Goal: Information Seeking & Learning: Learn about a topic

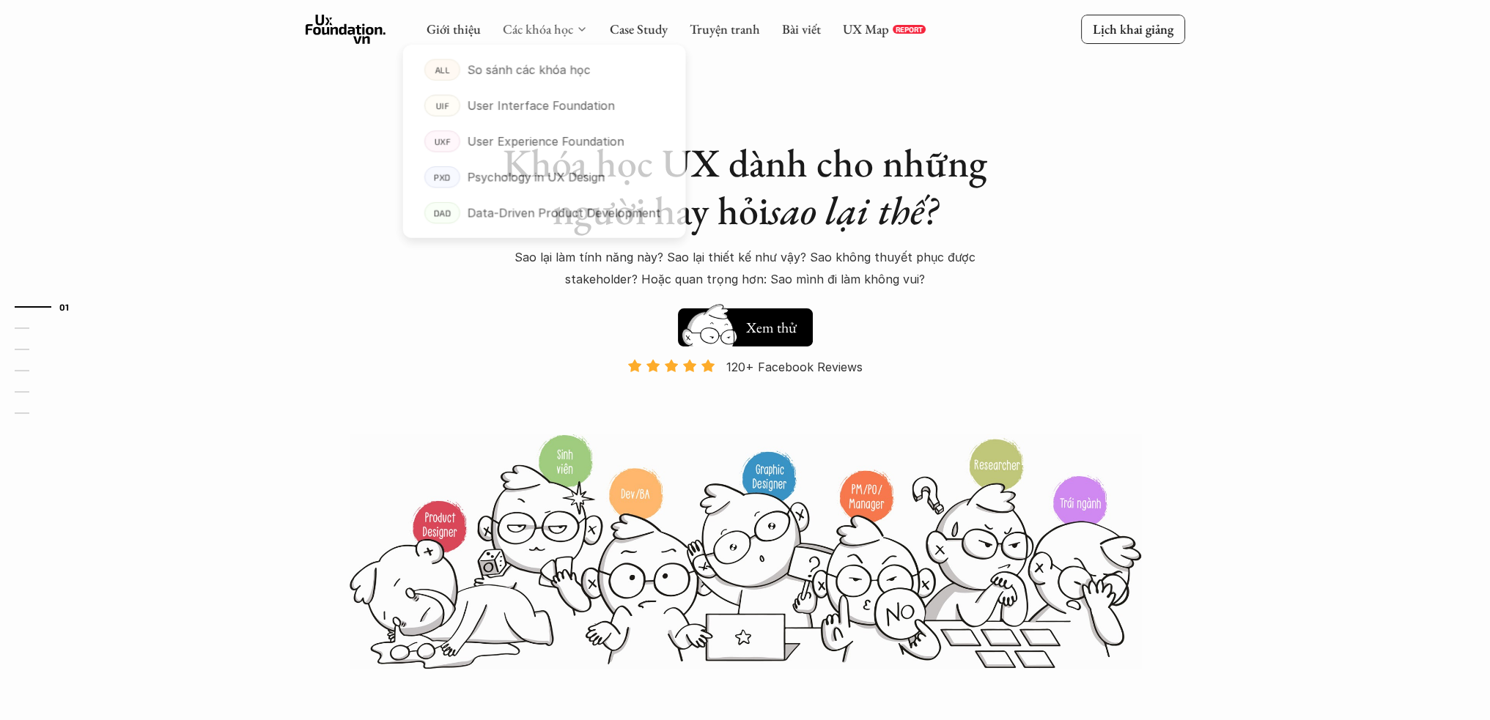
drag, startPoint x: 0, startPoint y: 0, endPoint x: 544, endPoint y: 28, distance: 544.4
click at [544, 28] on link "Các khóa học" at bounding box center [538, 29] width 70 height 17
click at [555, 222] on p "Data-Driven Product Development" at bounding box center [564, 217] width 198 height 22
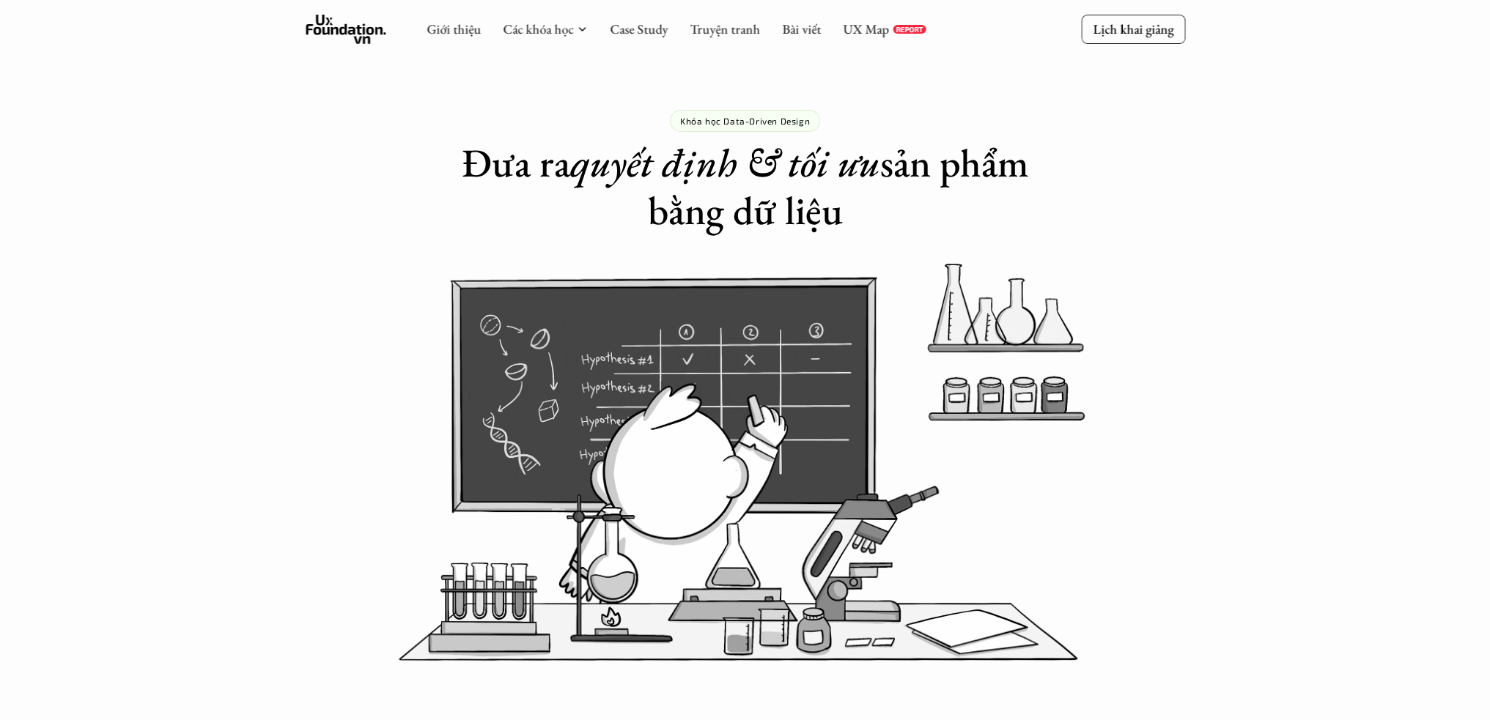
drag, startPoint x: 596, startPoint y: 175, endPoint x: 868, endPoint y: 203, distance: 274.0
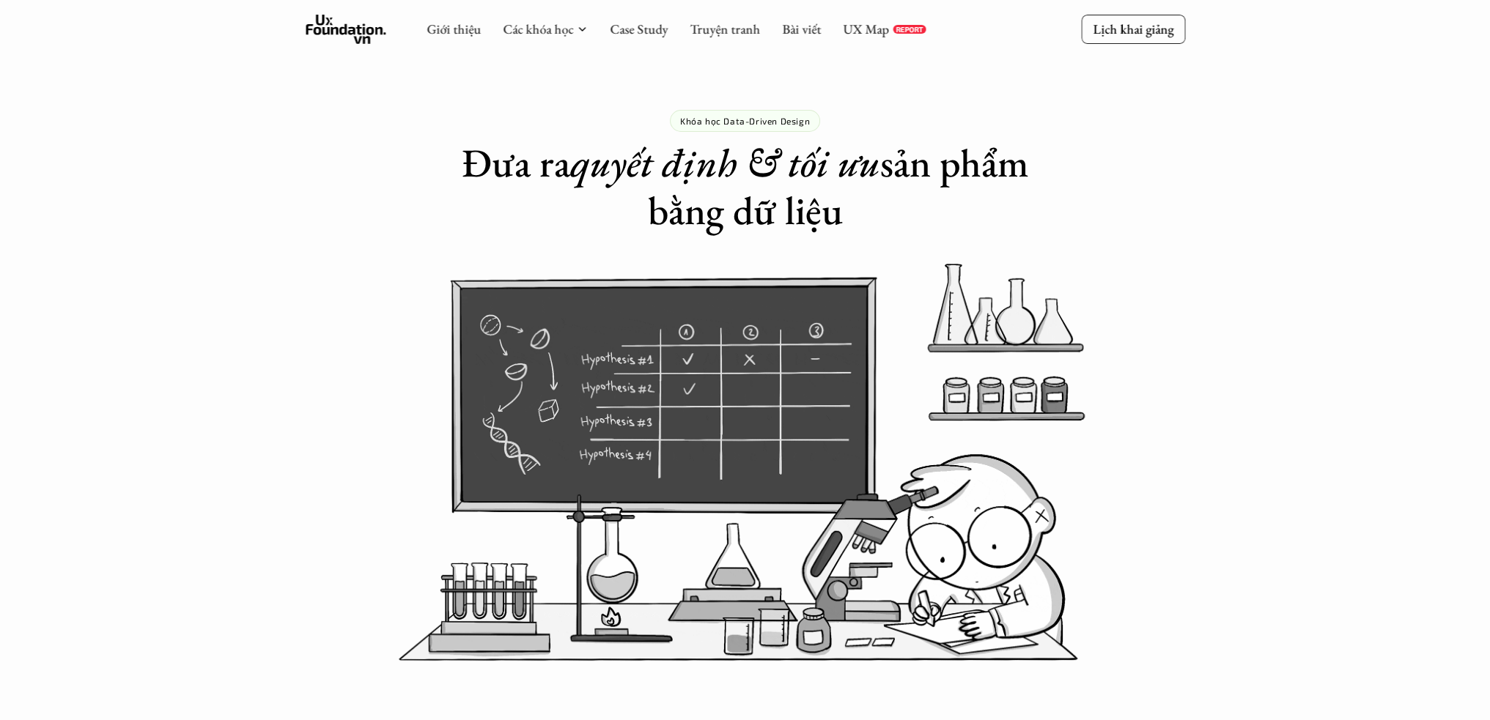
click at [868, 203] on h1 "Đưa ra quyết định & tối ưu sản phẩm bằng dữ liệu" at bounding box center [745, 186] width 586 height 95
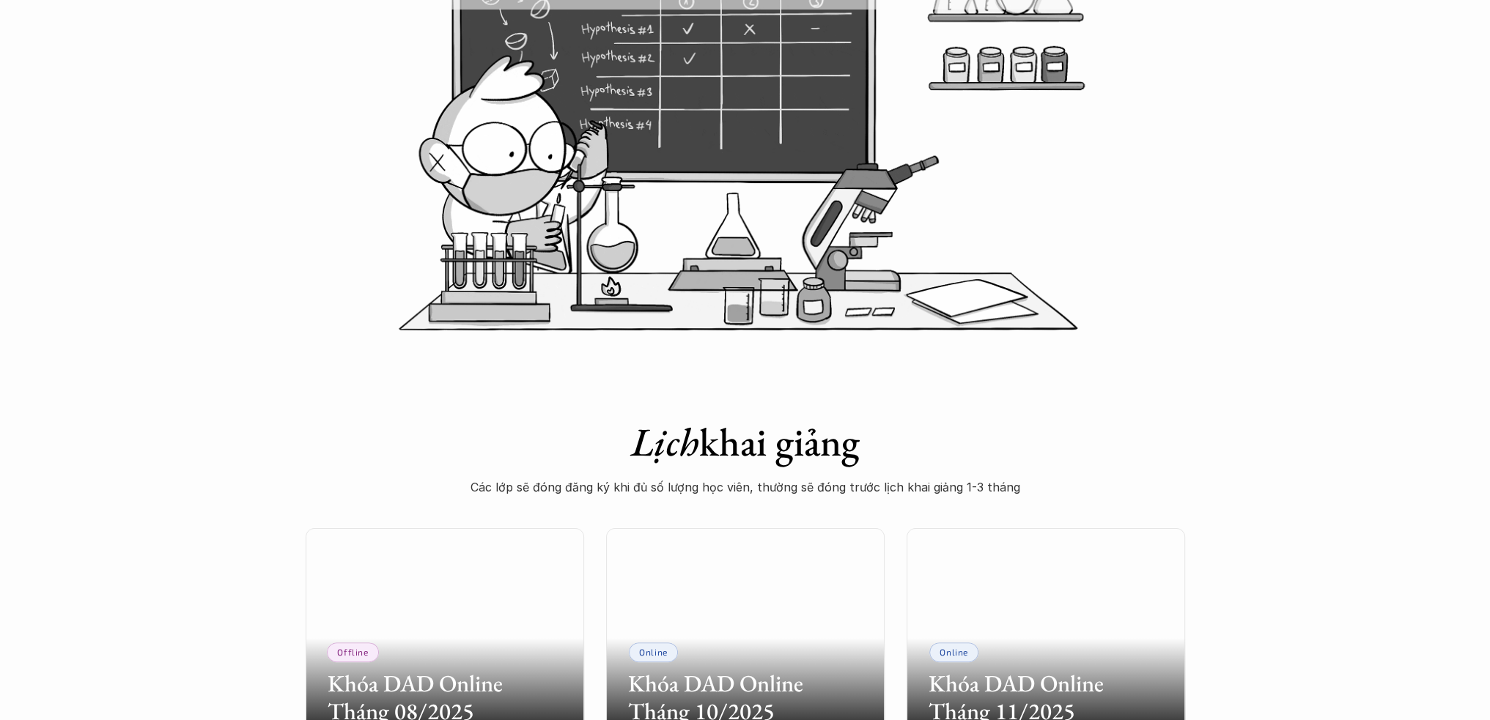
scroll to position [781, 0]
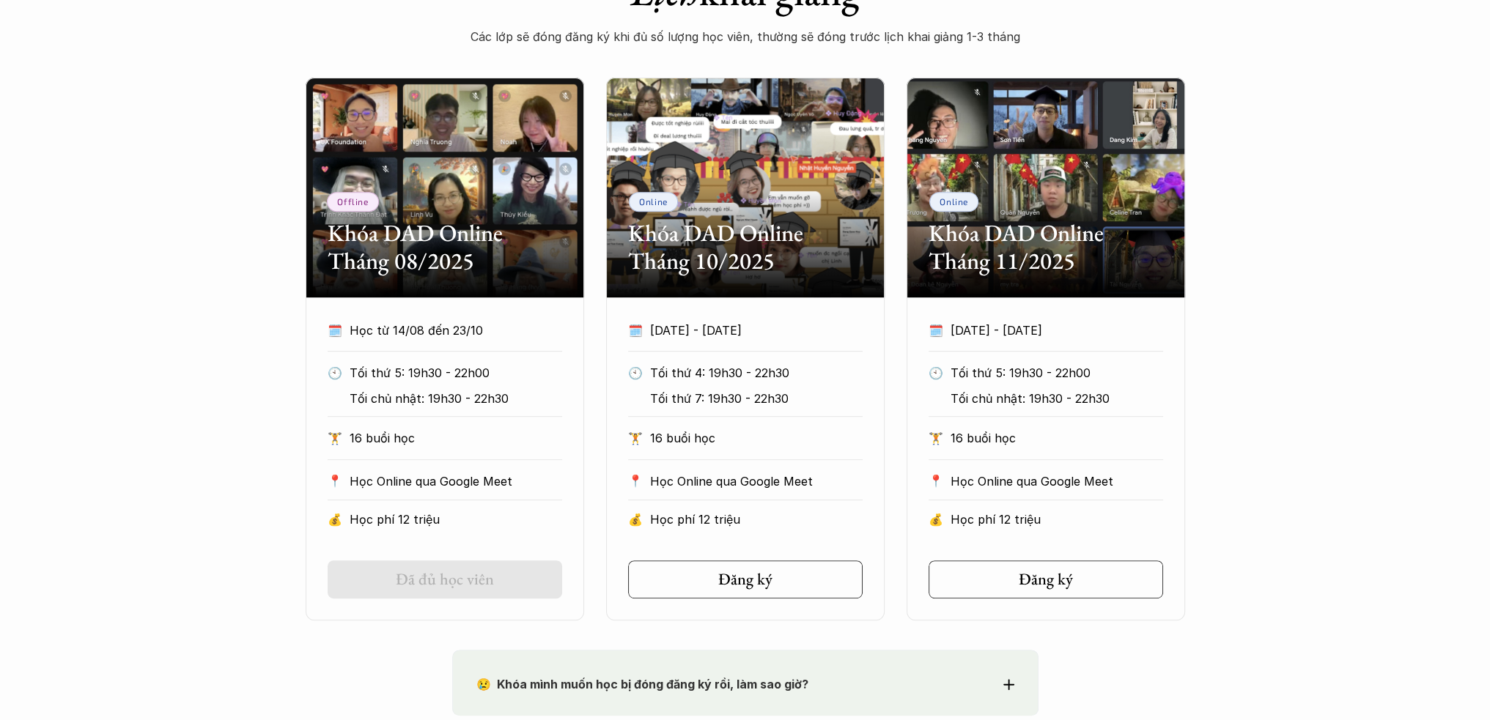
click at [1275, 386] on div "Offline Khóa DAD Online Tháng 08/2025 🗓️ Học từ 14/08 đến 23/10 🕙 Tối thứ 5: 19…" at bounding box center [745, 349] width 1490 height 543
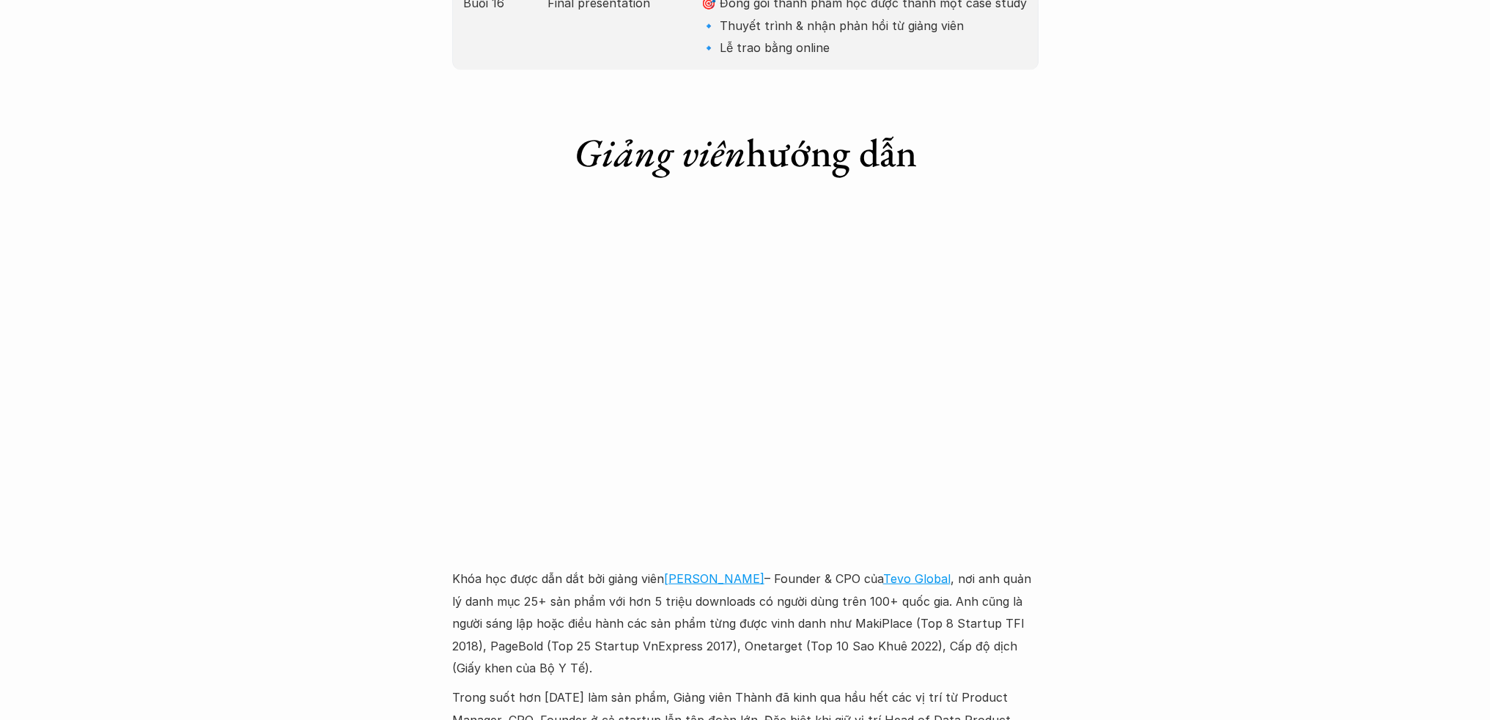
scroll to position [3908, 0]
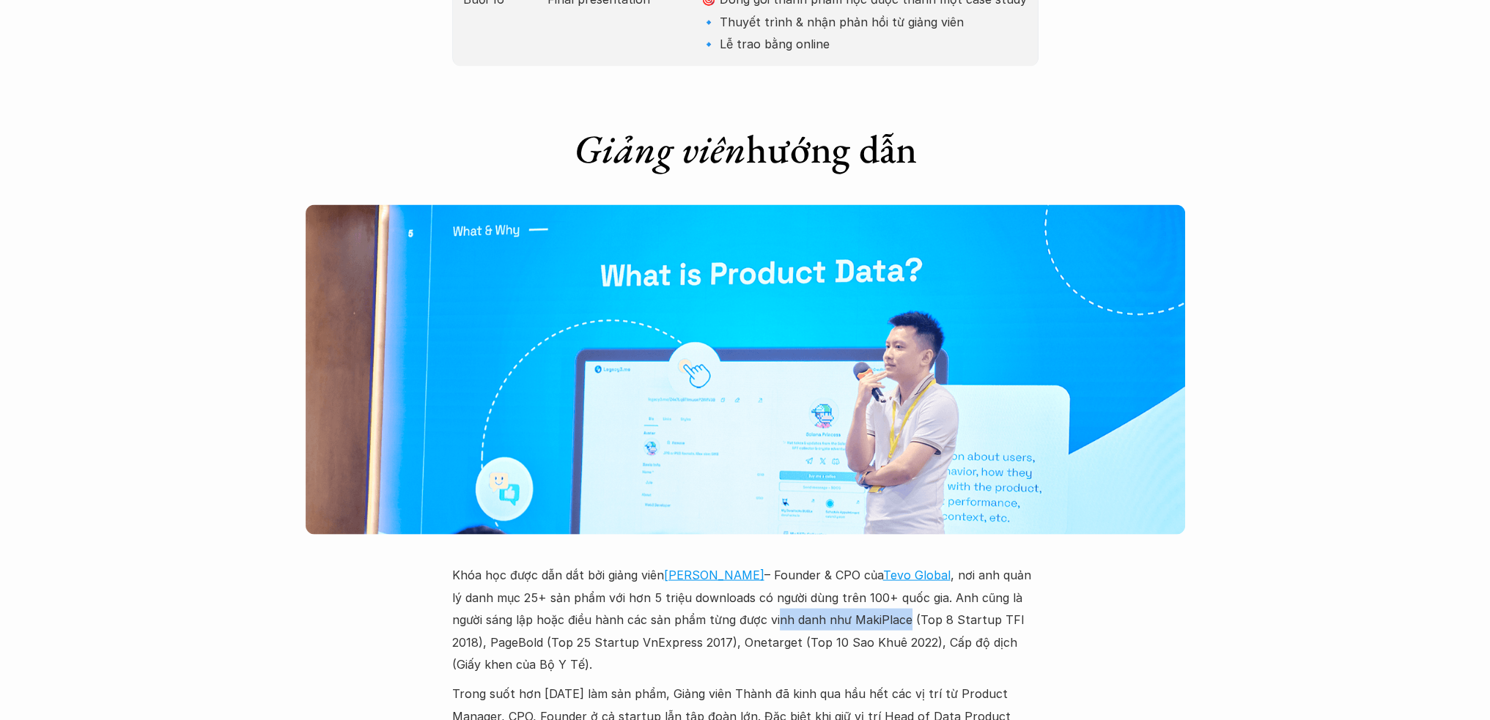
drag, startPoint x: 739, startPoint y: 505, endPoint x: 868, endPoint y: 505, distance: 129.0
click at [868, 564] on p "Khóa học được dẫn dắt bởi giảng viên [PERSON_NAME] – Founder & CPO của Tevo Glo…" at bounding box center [745, 619] width 586 height 111
click at [708, 564] on p "Khóa học được dẫn dắt bởi giảng viên [PERSON_NAME] – Founder & CPO của Tevo Glo…" at bounding box center [745, 619] width 586 height 111
drag, startPoint x: 912, startPoint y: 531, endPoint x: 961, endPoint y: 531, distance: 49.1
click at [961, 564] on p "Khóa học được dẫn dắt bởi giảng viên [PERSON_NAME] – Founder & CPO của Tevo Glo…" at bounding box center [745, 619] width 586 height 111
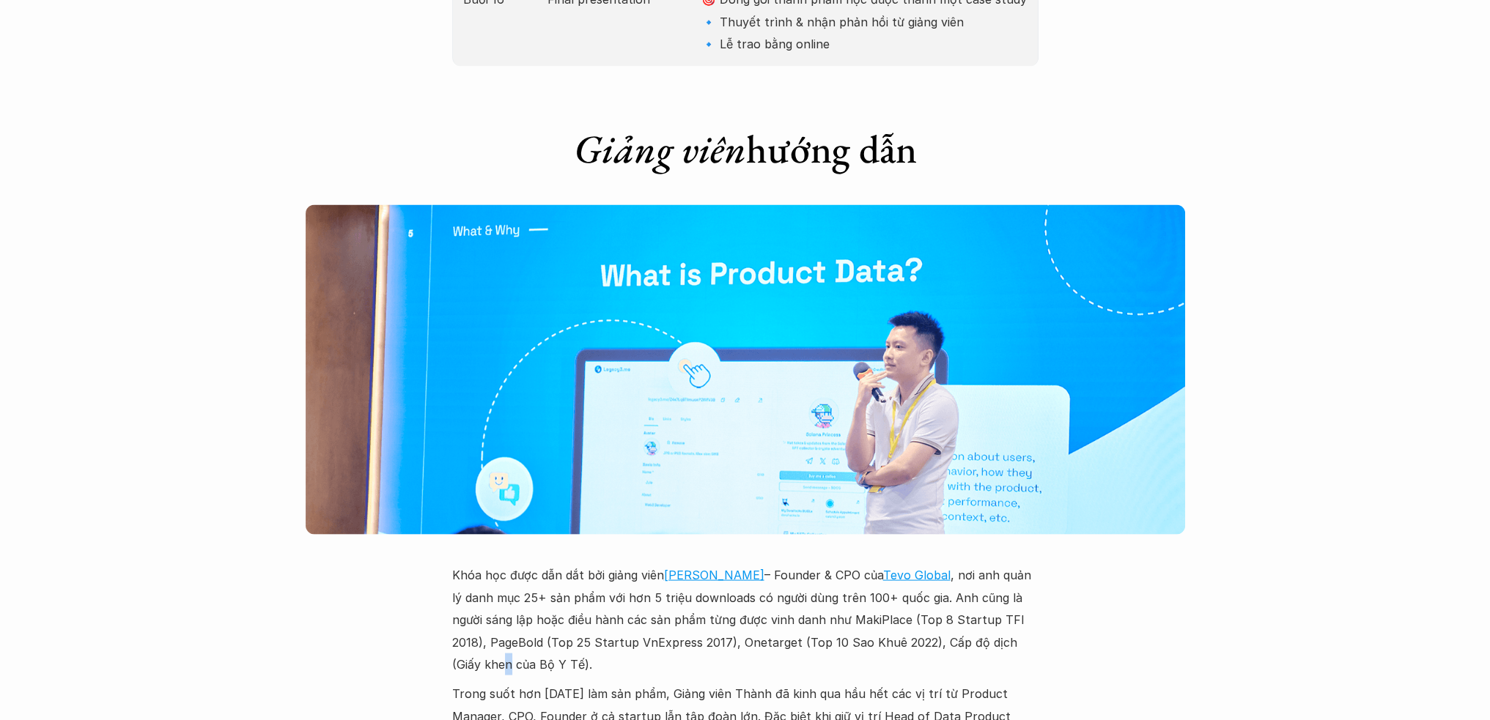
drag, startPoint x: 1023, startPoint y: 529, endPoint x: 1002, endPoint y: 530, distance: 21.3
click at [1020, 564] on p "Khóa học được dẫn dắt bởi giảng viên [PERSON_NAME] – Founder & CPO của Tevo Glo…" at bounding box center [745, 619] width 586 height 111
click at [977, 564] on p "Khóa học được dẫn dắt bởi giảng viên [PERSON_NAME] – Founder & CPO của Tevo Glo…" at bounding box center [745, 619] width 586 height 111
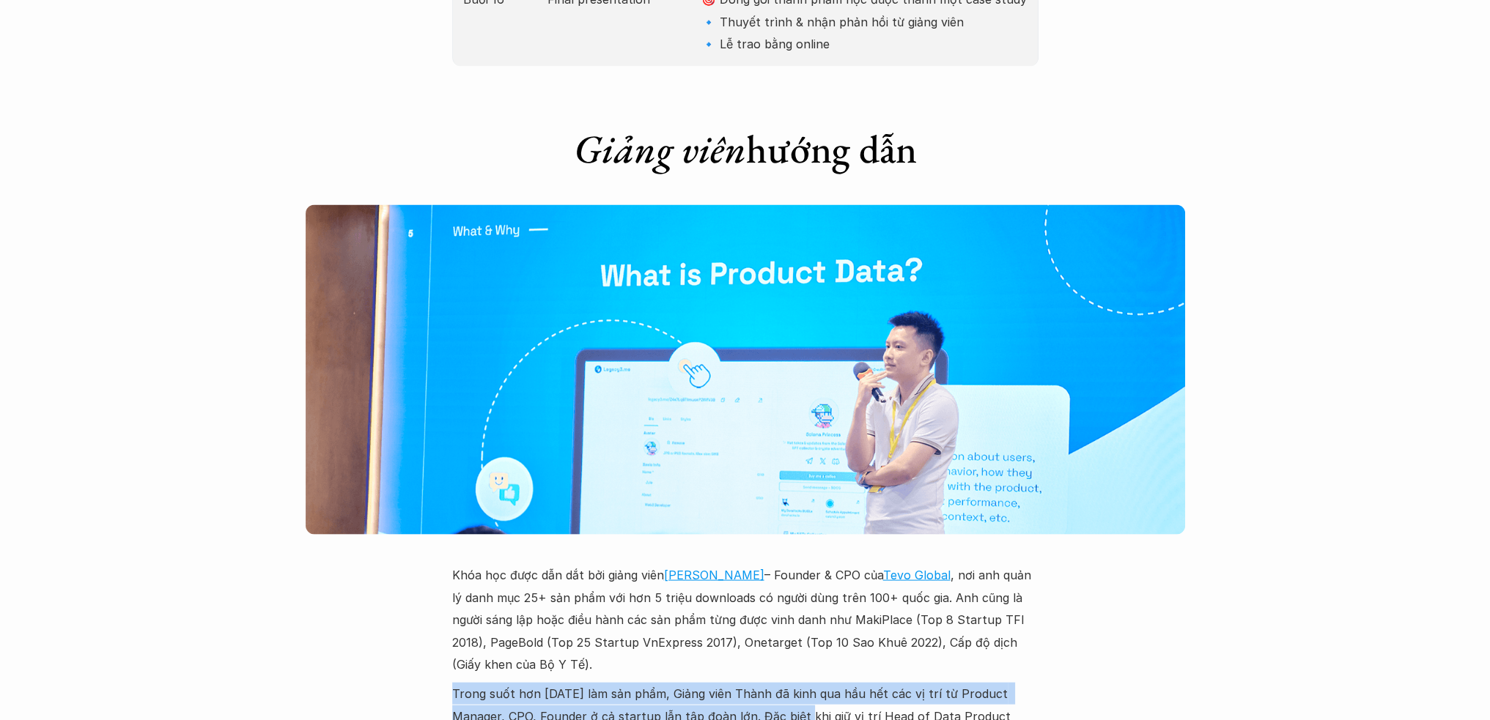
drag, startPoint x: 448, startPoint y: 577, endPoint x: 953, endPoint y: 618, distance: 506.6
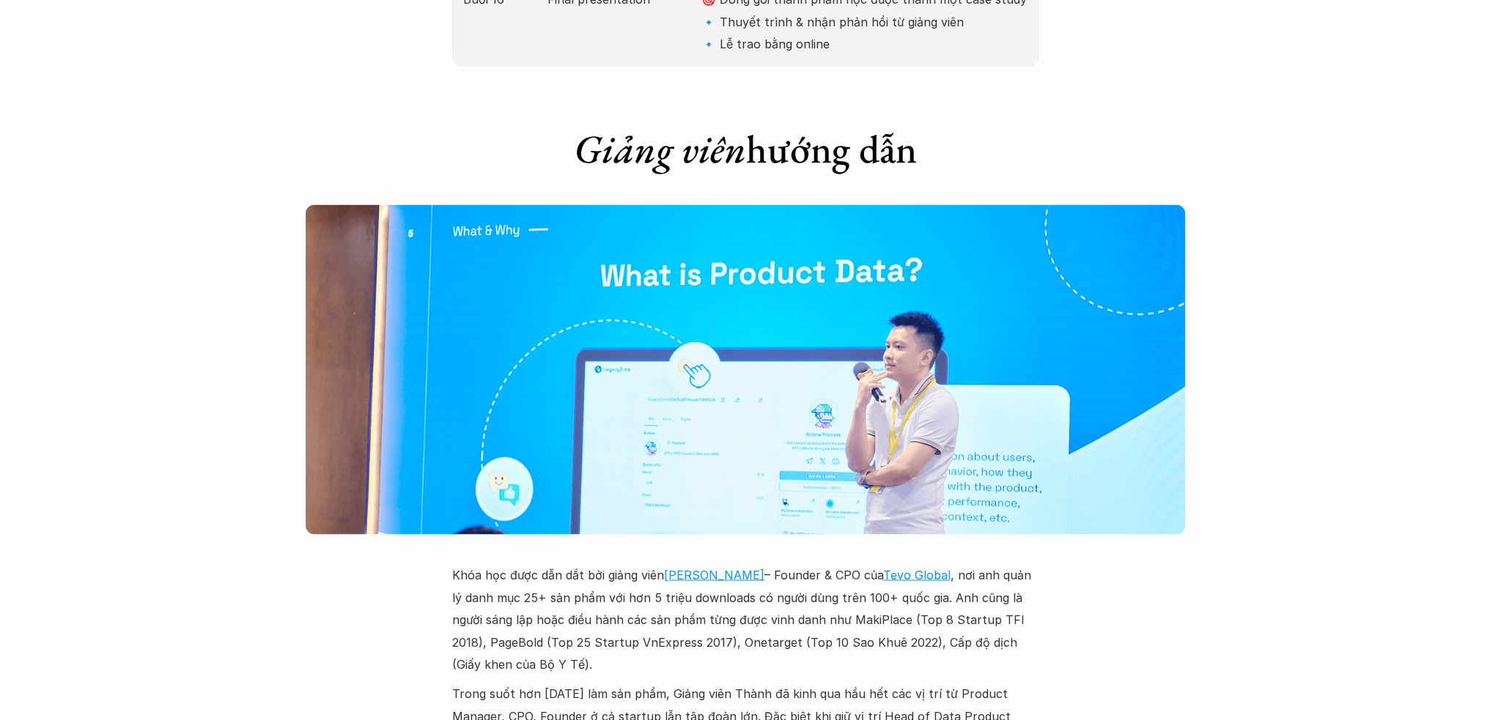
click at [964, 683] on p "Trong suốt hơn [DATE] làm sản phẩm, Giảng viên Thành đã kinh qua hầu hết các vị…" at bounding box center [745, 727] width 586 height 89
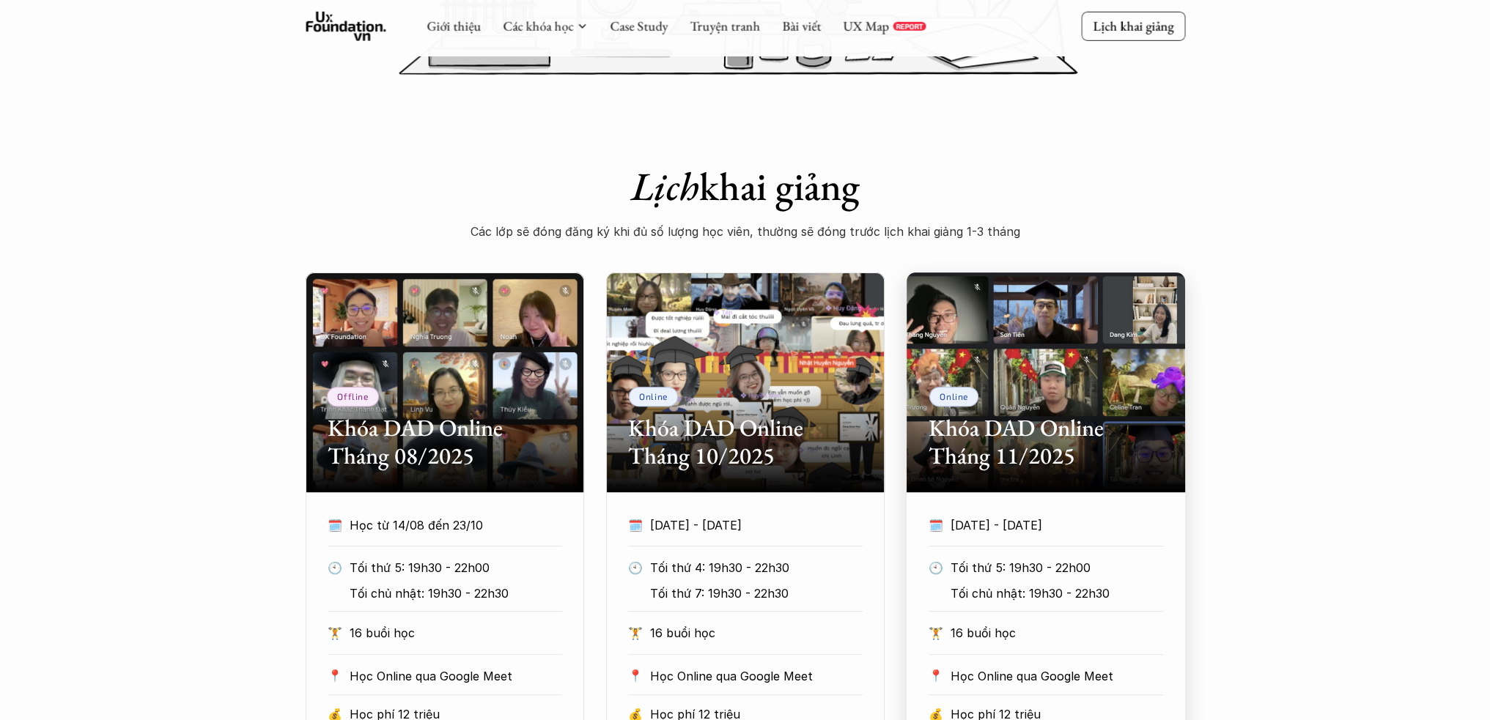
scroll to position [781, 0]
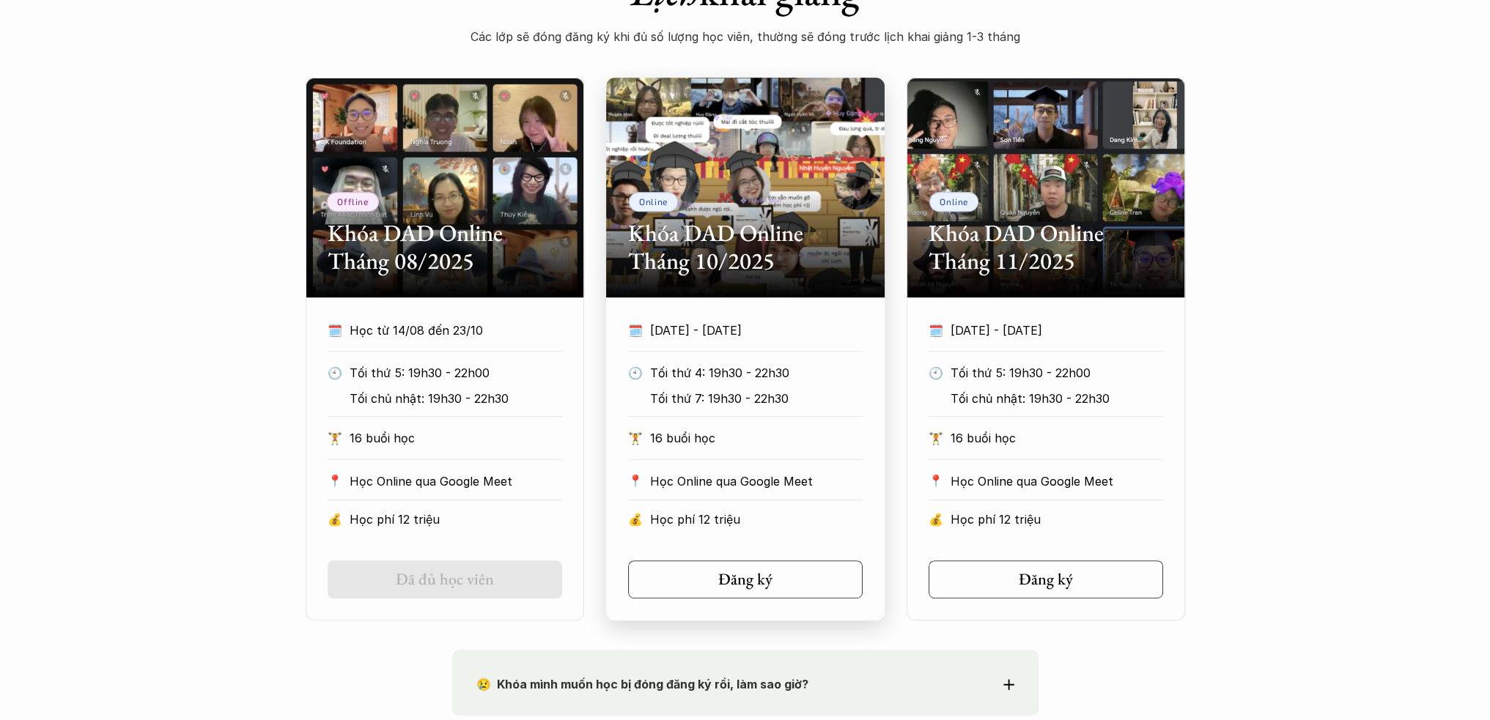
click at [796, 142] on div "Online Khóa DAD Online Tháng 10/2025" at bounding box center [745, 188] width 278 height 220
click at [827, 160] on div "Online Khóa DAD Online Tháng 10/2025" at bounding box center [745, 188] width 278 height 220
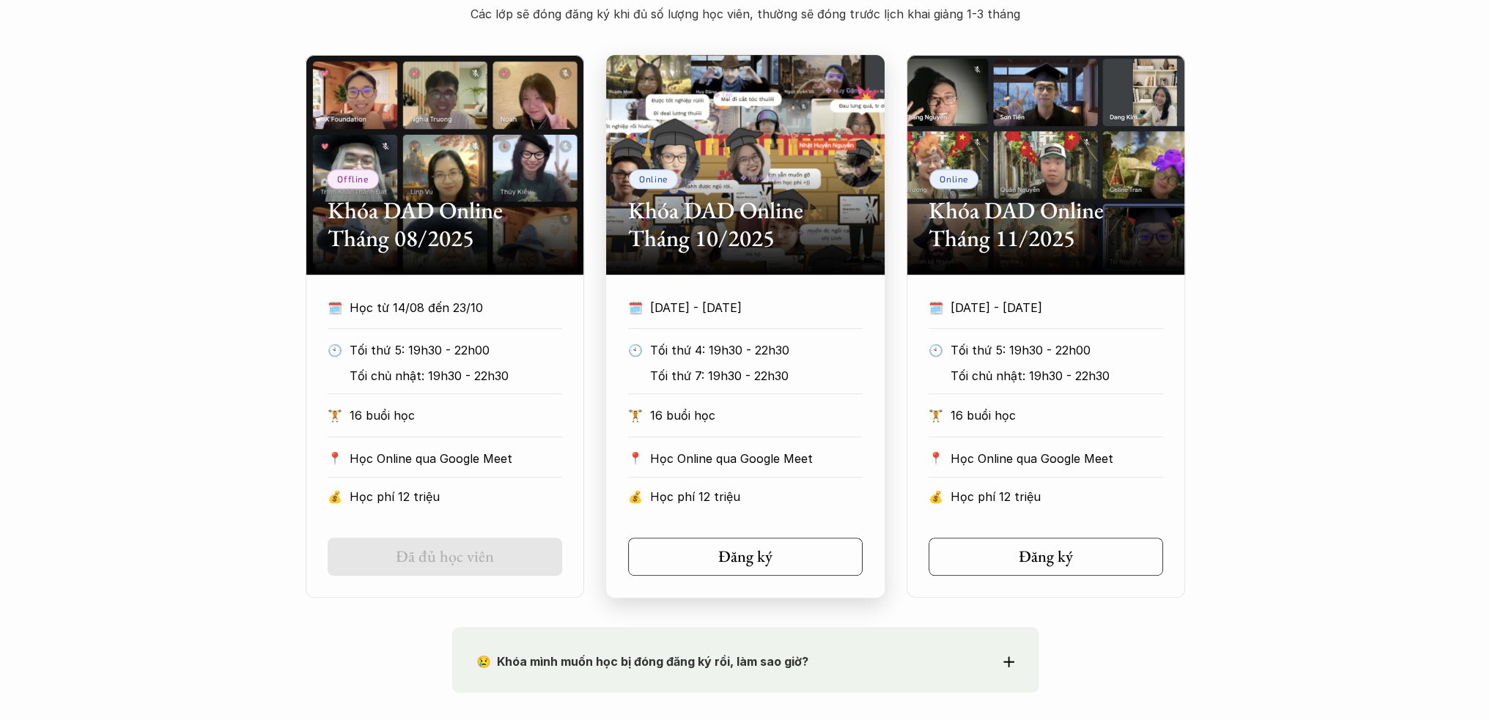
scroll to position [977, 0]
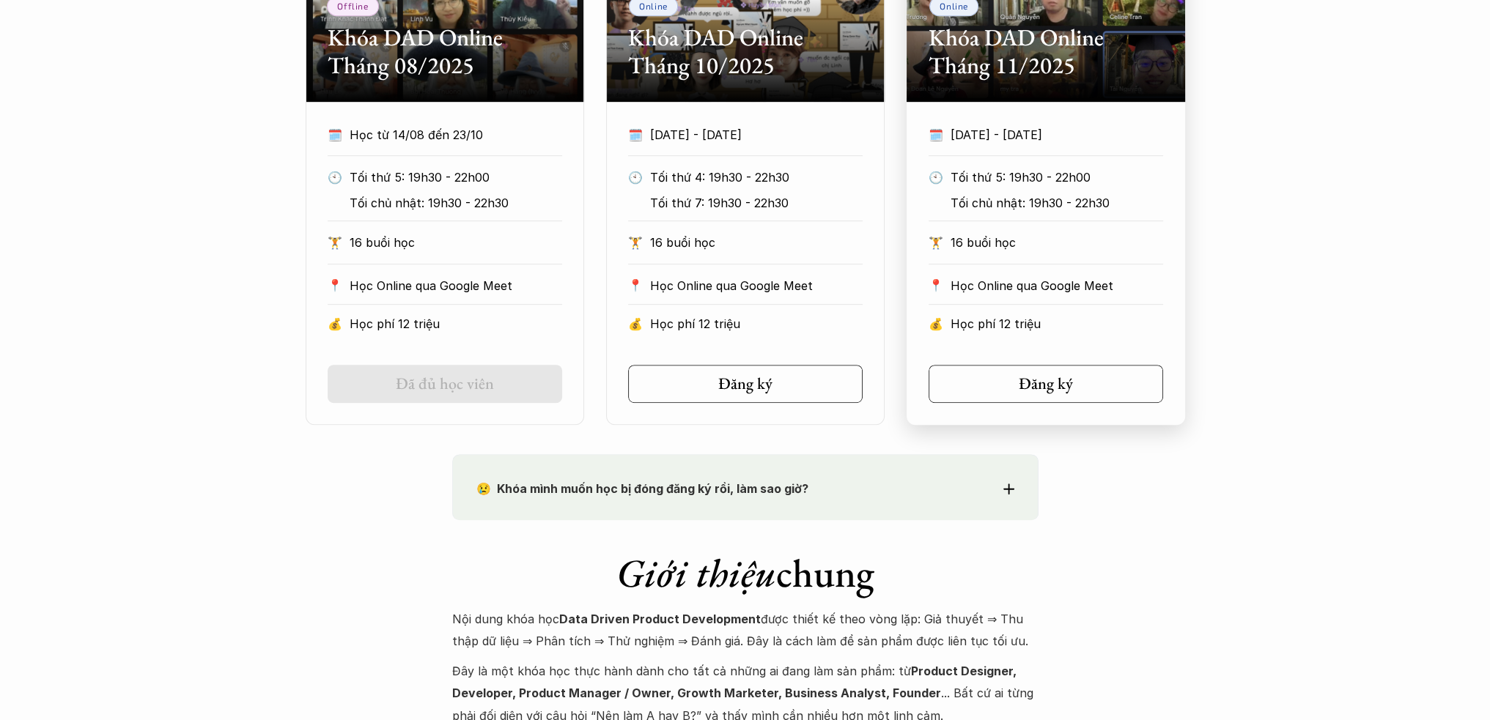
click at [1055, 264] on div at bounding box center [1045, 264] width 234 height 1
click at [830, 275] on p "Học Online qua Google Meet" at bounding box center [756, 286] width 213 height 22
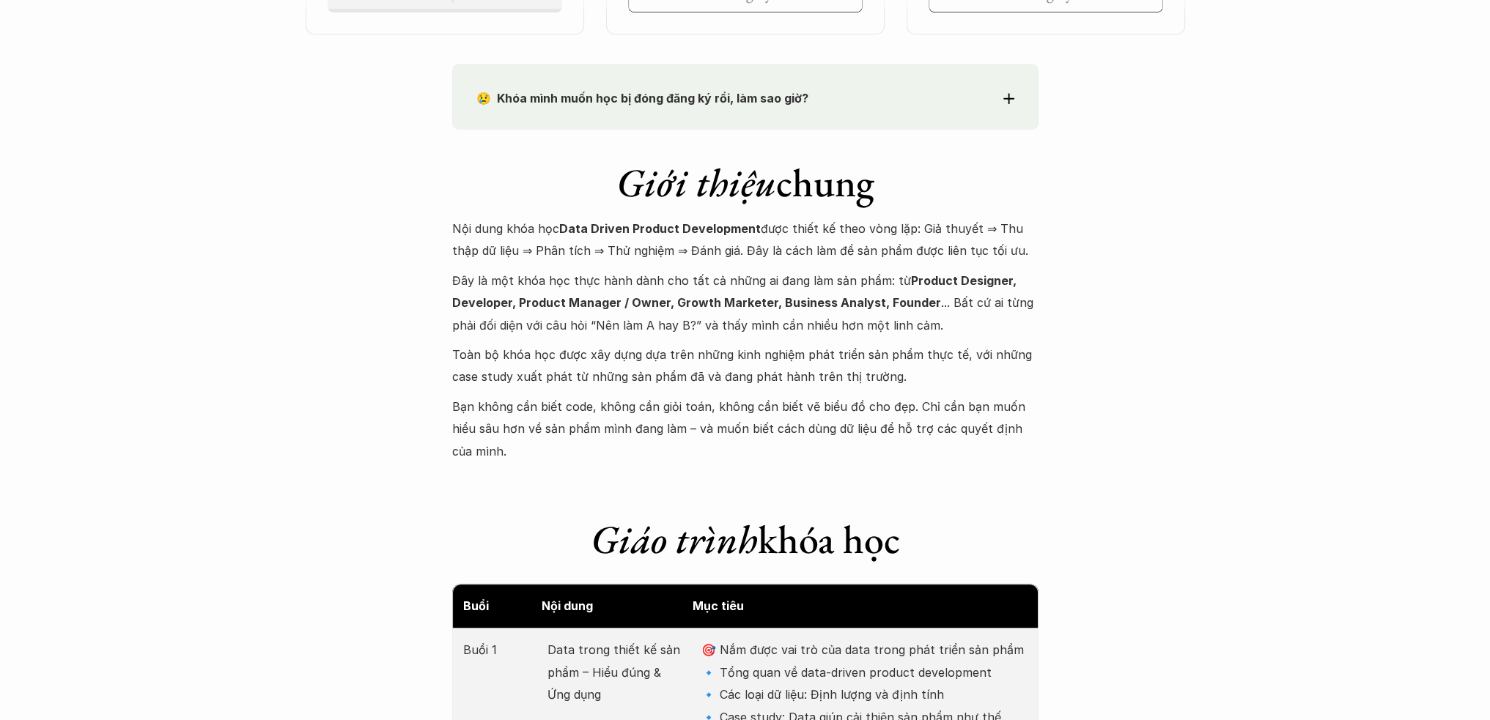
scroll to position [1172, 0]
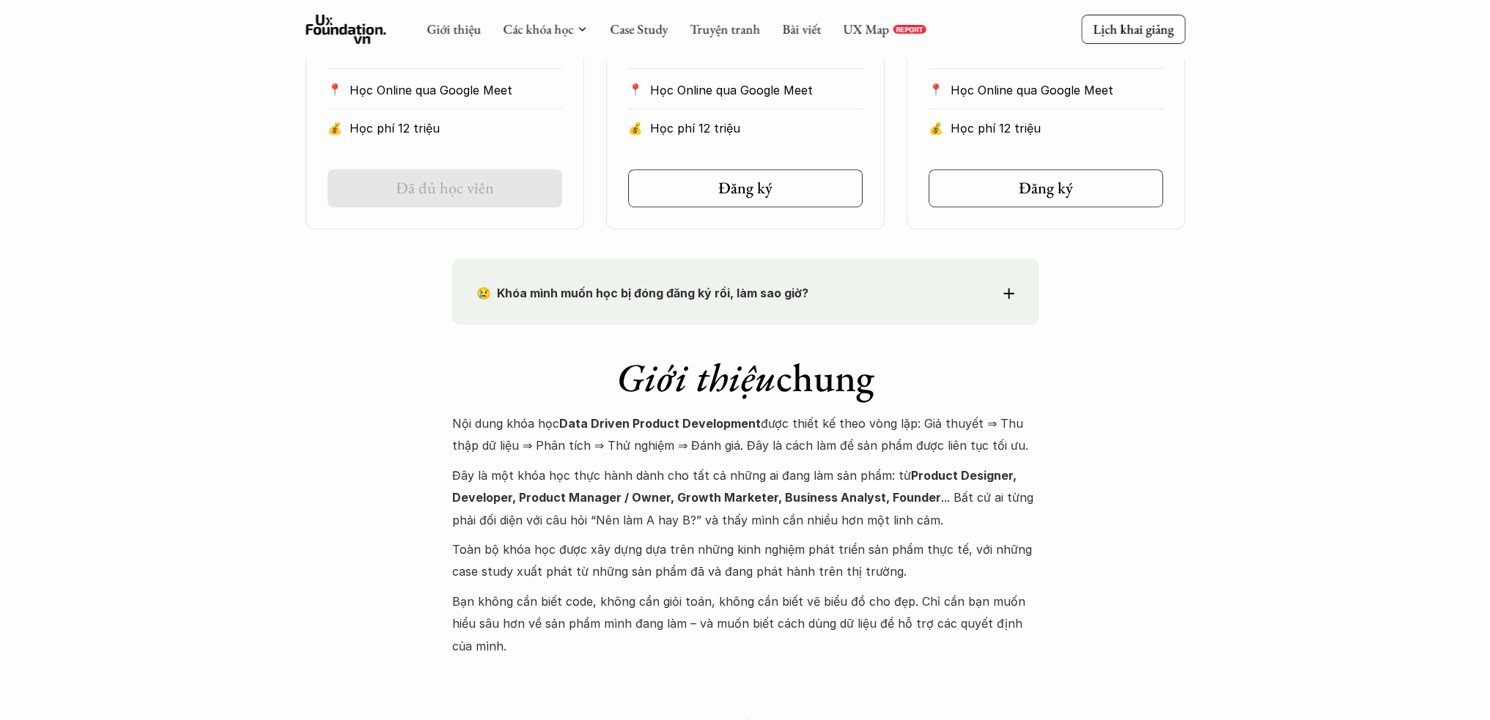
click at [1003, 292] on icon at bounding box center [1008, 293] width 11 height 11
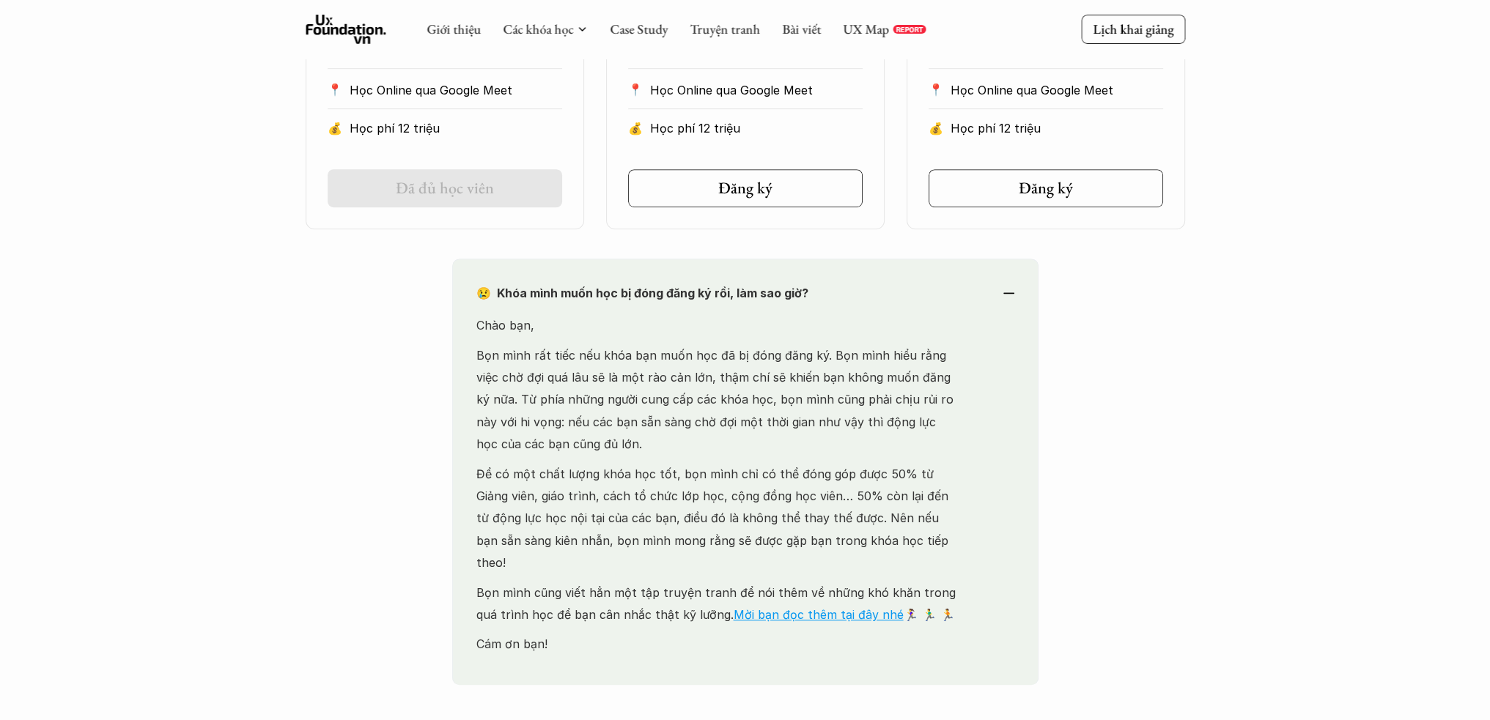
drag, startPoint x: 645, startPoint y: 355, endPoint x: 862, endPoint y: 437, distance: 232.9
click at [862, 437] on p "Bọn mình rất tiếc nếu khóa bạn muốn học đã bị đóng đăng ký. Bọn mình hiểu rằng …" at bounding box center [718, 399] width 484 height 111
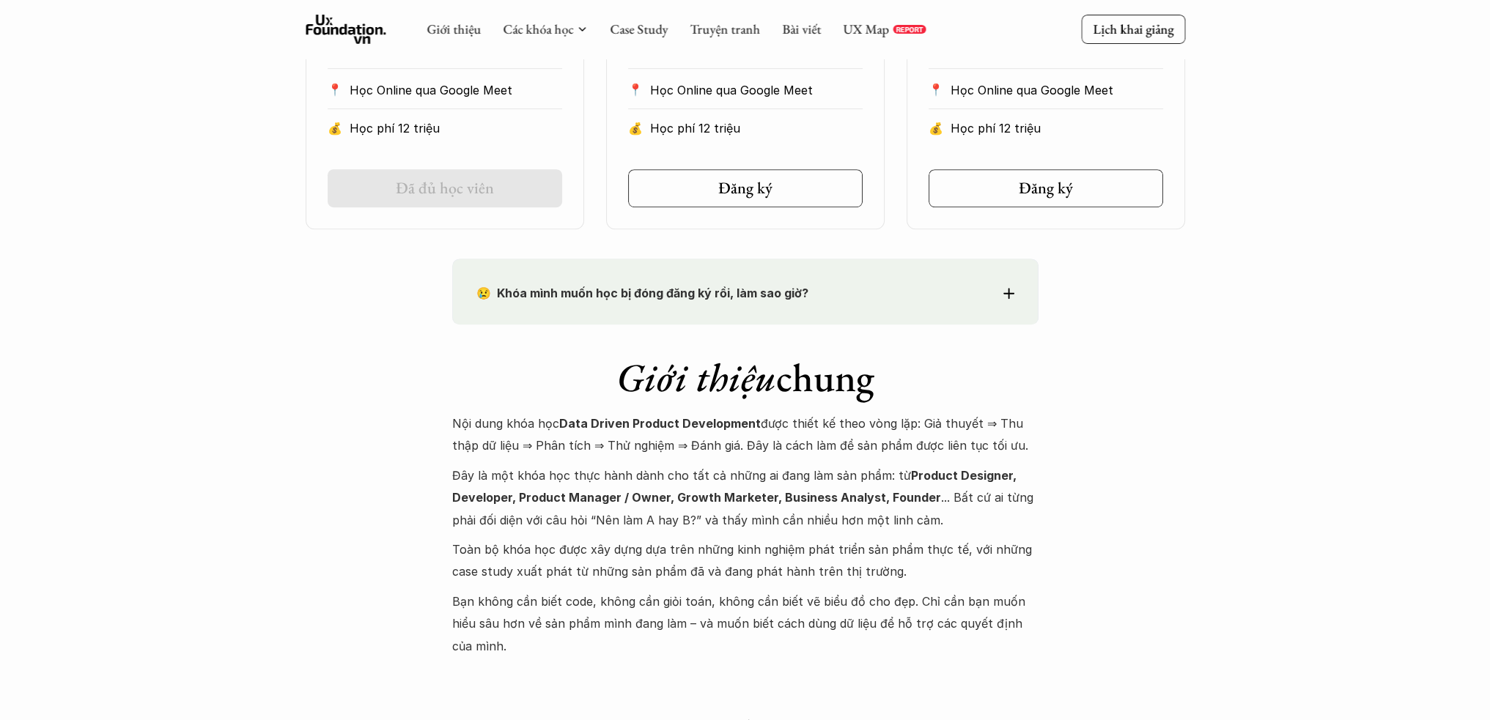
click at [720, 302] on p "😢 Khóa mình muốn học bị đóng đăng ký rồi, làm sao giờ?" at bounding box center [718, 293] width 484 height 22
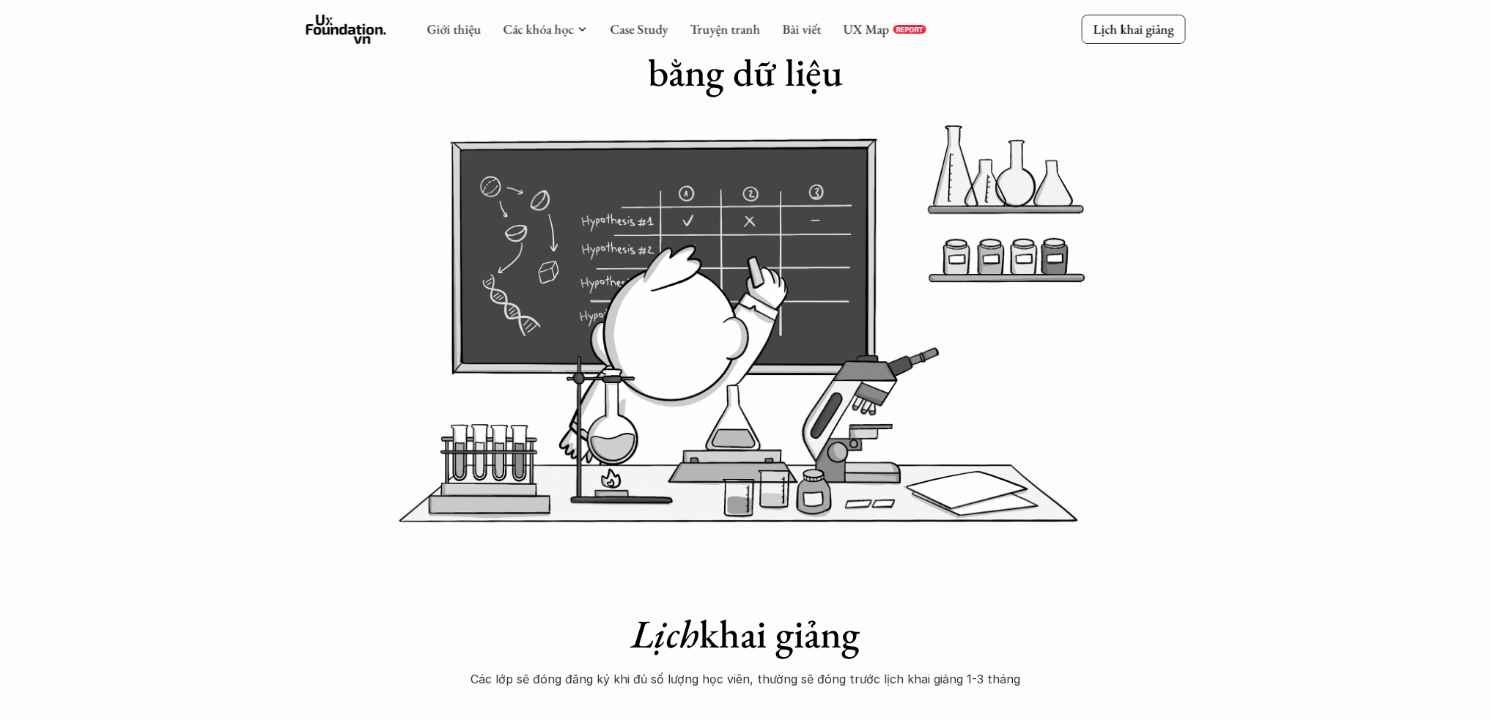
scroll to position [103, 0]
